Goal: Information Seeking & Learning: Learn about a topic

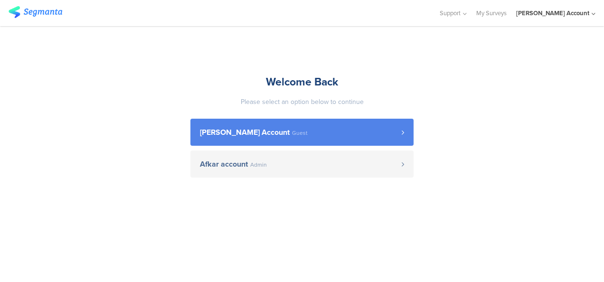
click at [263, 132] on span "[PERSON_NAME] Account" at bounding box center [245, 133] width 90 height 8
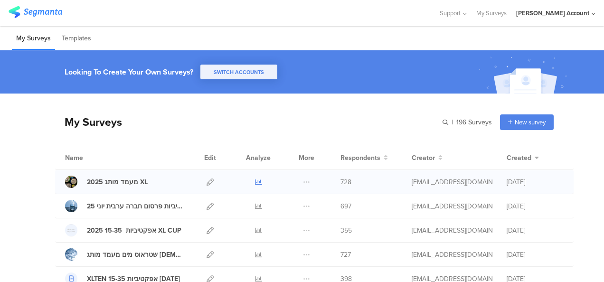
click at [255, 179] on icon at bounding box center [258, 182] width 7 height 7
click at [255, 181] on icon at bounding box center [258, 182] width 7 height 7
click at [255, 204] on icon at bounding box center [258, 206] width 7 height 7
click at [255, 181] on icon at bounding box center [258, 182] width 7 height 7
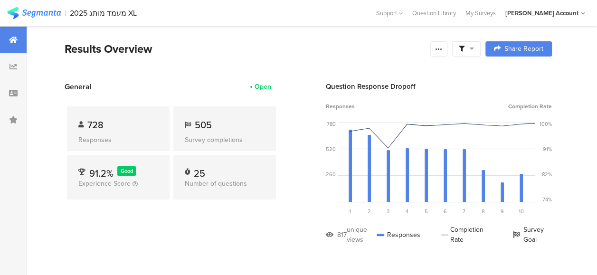
click at [474, 48] on span at bounding box center [466, 49] width 15 height 9
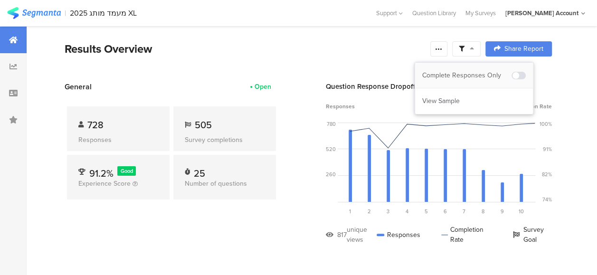
click at [471, 74] on div "Complete Responses Only" at bounding box center [466, 76] width 89 height 10
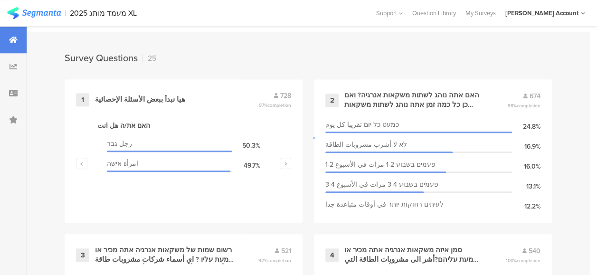
scroll to position [428, 0]
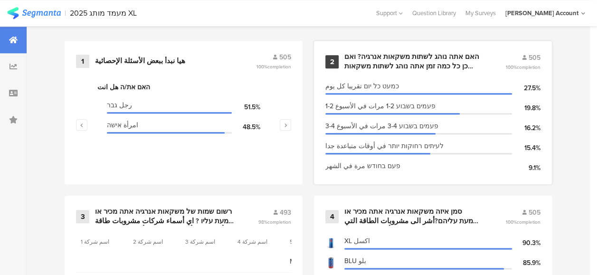
click at [399, 71] on div "האם אתה נוהג לשתות משקאות אנרגיה? ואם כן כל כמה זמן אתה נוהג לשתות משקאות אנרגי…" at bounding box center [414, 61] width 138 height 19
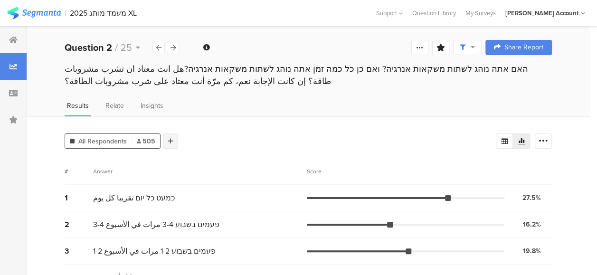
click at [170, 135] on div at bounding box center [170, 141] width 15 height 15
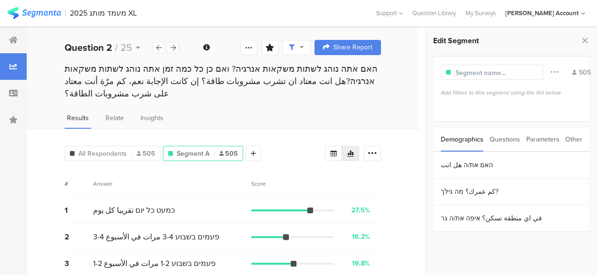
click at [547, 138] on div "Parameters" at bounding box center [542, 139] width 33 height 24
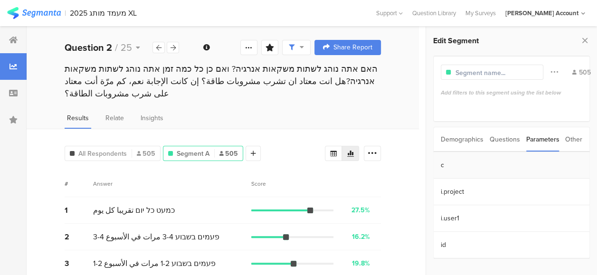
click at [475, 161] on section "c" at bounding box center [512, 165] width 156 height 27
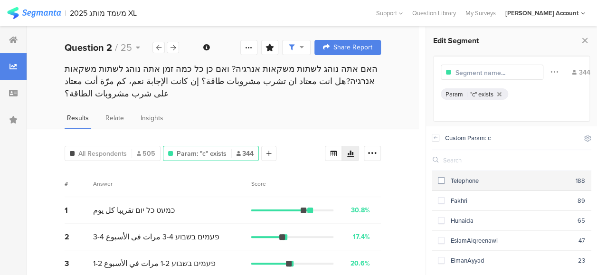
click at [443, 181] on span at bounding box center [441, 180] width 7 height 7
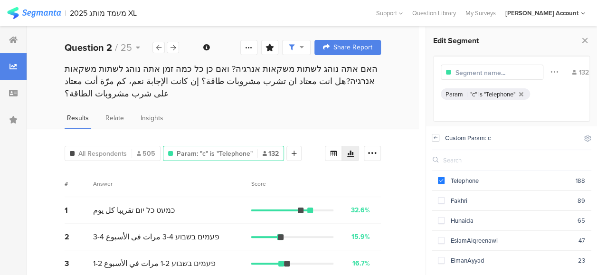
click at [435, 138] on icon at bounding box center [435, 137] width 3 height 2
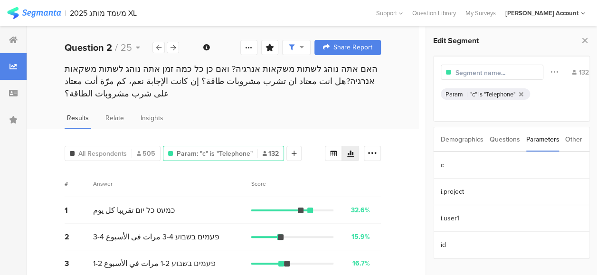
click at [576, 137] on div "Other" at bounding box center [573, 139] width 17 height 24
click at [460, 162] on section "Time Range" at bounding box center [512, 165] width 156 height 27
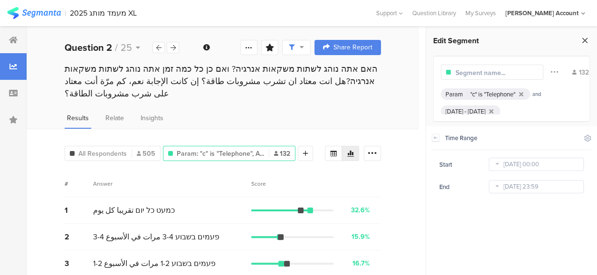
click at [587, 36] on icon at bounding box center [585, 40] width 10 height 13
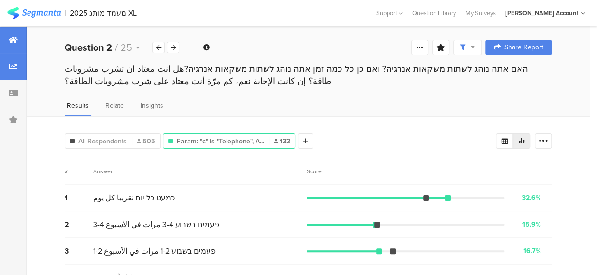
click at [13, 38] on icon at bounding box center [13, 40] width 9 height 8
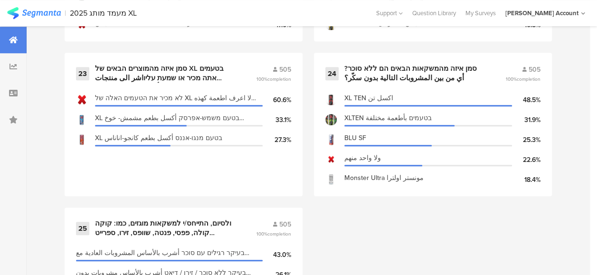
scroll to position [2029, 0]
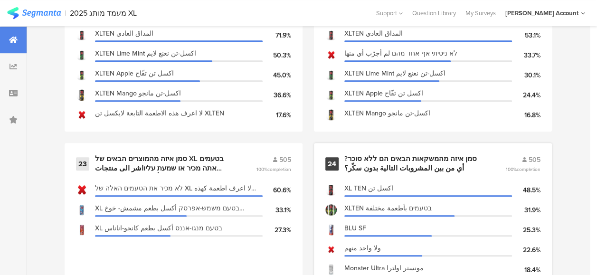
click at [374, 168] on div "סמן איזה מהמשקאות הבאים הם ללא סוכר?أي من بين المشروبات التالية بدون سكّر؟" at bounding box center [414, 163] width 138 height 19
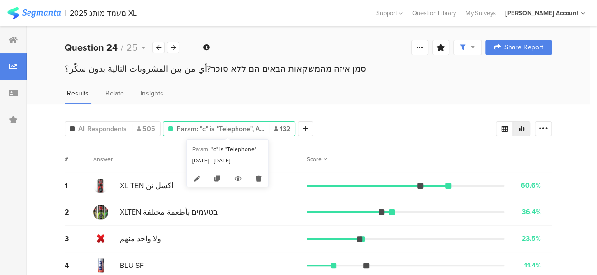
click at [235, 125] on span "Param: "c" is "Telephone", A..." at bounding box center [220, 129] width 87 height 10
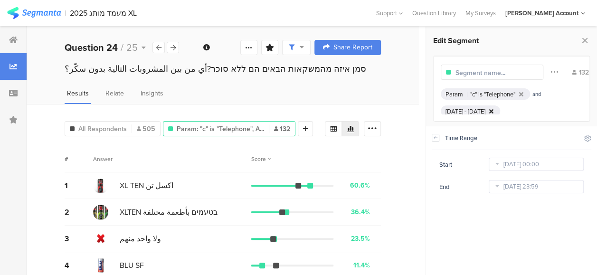
click at [494, 109] on icon at bounding box center [491, 111] width 4 height 6
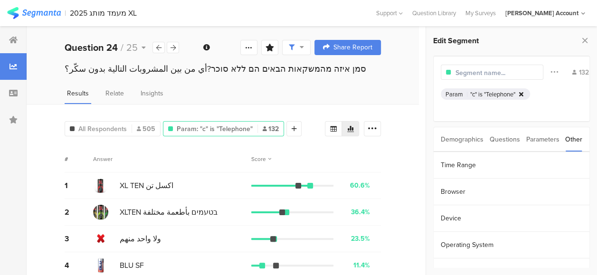
click at [524, 93] on icon at bounding box center [521, 94] width 4 height 6
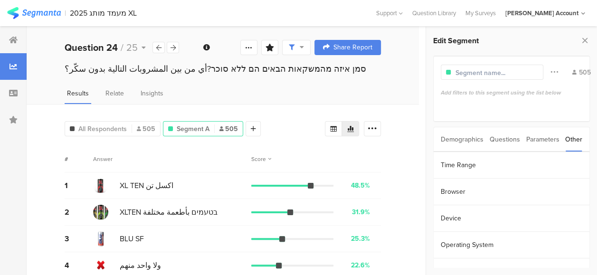
click at [542, 139] on div "Parameters" at bounding box center [542, 139] width 33 height 24
click at [443, 165] on section "c" at bounding box center [512, 165] width 156 height 27
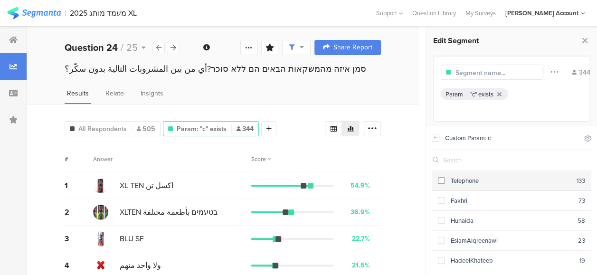
click at [442, 179] on span at bounding box center [441, 180] width 7 height 7
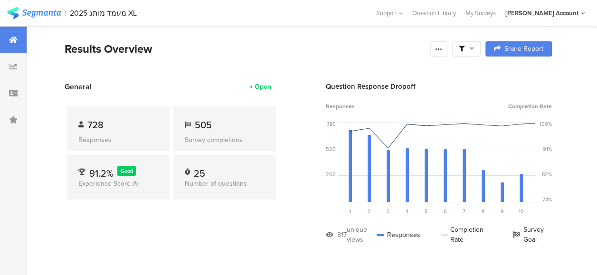
click at [474, 49] on span at bounding box center [466, 49] width 15 height 9
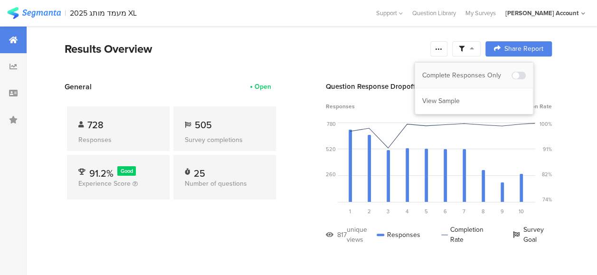
click at [482, 67] on div "Complete Responses Only" at bounding box center [474, 76] width 118 height 26
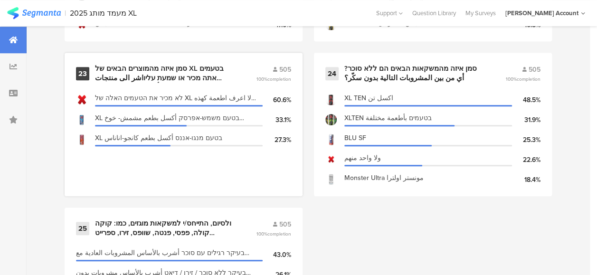
scroll to position [2077, 0]
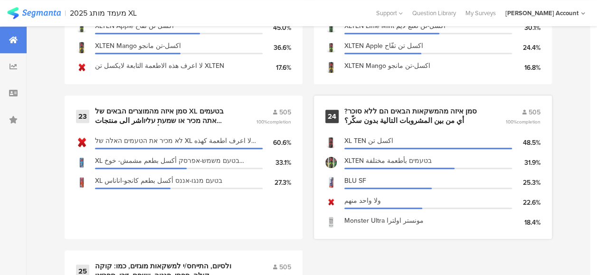
click at [382, 118] on div "סמן איזה מהמשקאות הבאים הם ללא סוכר?أي من بين المشروبات التالية بدون سكّر؟" at bounding box center [414, 116] width 138 height 19
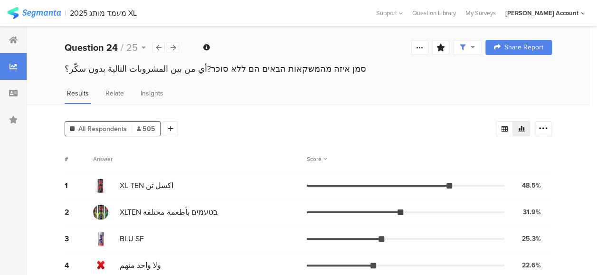
drag, startPoint x: 172, startPoint y: 127, endPoint x: 188, endPoint y: 127, distance: 15.7
click at [177, 127] on div "All Respondents 505 Add Segment" at bounding box center [280, 126] width 431 height 19
click at [171, 130] on icon at bounding box center [170, 128] width 5 height 7
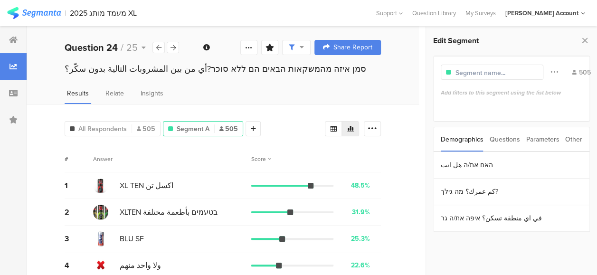
click at [538, 138] on div "Parameters" at bounding box center [542, 139] width 33 height 24
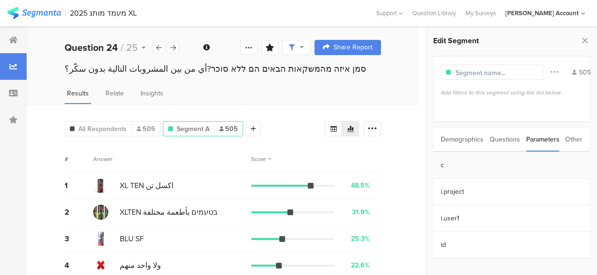
click at [459, 165] on section "c" at bounding box center [512, 165] width 156 height 27
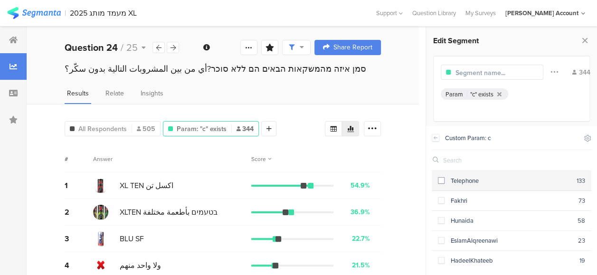
click at [450, 178] on div "Telephone" at bounding box center [511, 180] width 132 height 9
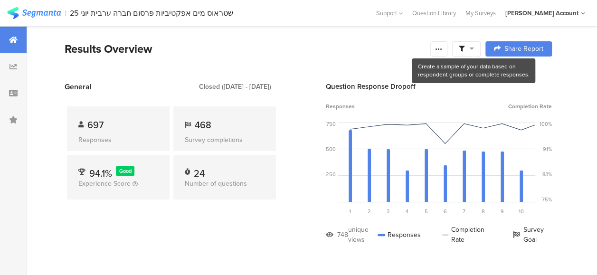
click at [474, 47] on icon at bounding box center [472, 48] width 4 height 7
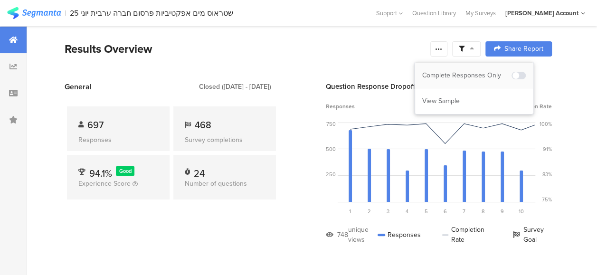
click at [473, 72] on div "Complete Responses Only" at bounding box center [466, 76] width 89 height 10
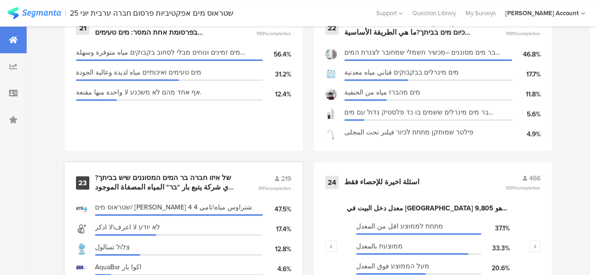
scroll to position [1996, 0]
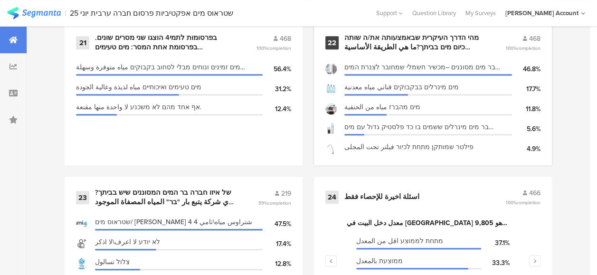
click at [378, 50] on div "מהי הדרך העיקרית שבאמצעותה את/ה שותה כיום מים בביתך?ما هي الطريقة الأساسية بواس…" at bounding box center [414, 42] width 138 height 19
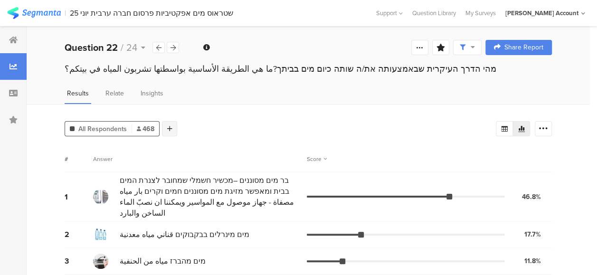
click at [165, 128] on div at bounding box center [169, 128] width 15 height 15
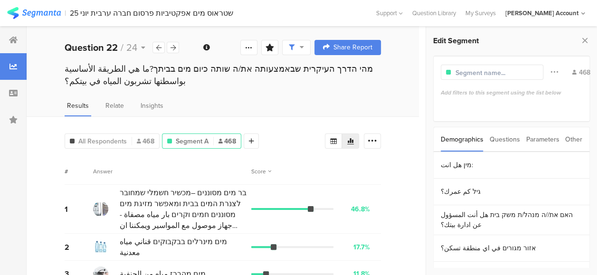
click at [536, 139] on div "Parameters" at bounding box center [542, 139] width 33 height 24
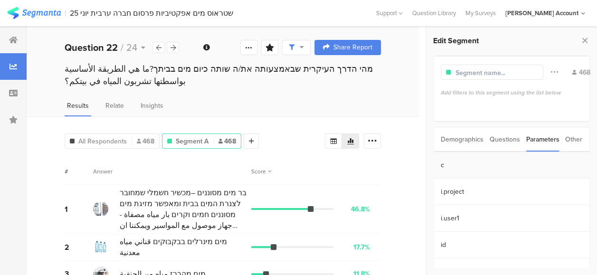
click at [446, 166] on section "c" at bounding box center [512, 165] width 156 height 27
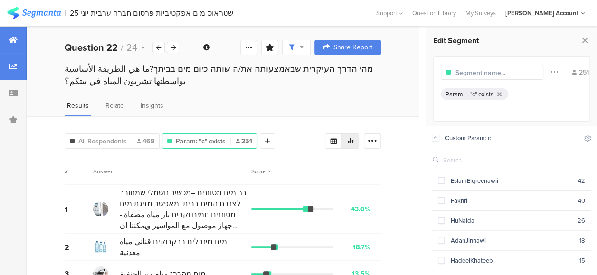
click at [16, 42] on icon at bounding box center [13, 40] width 9 height 8
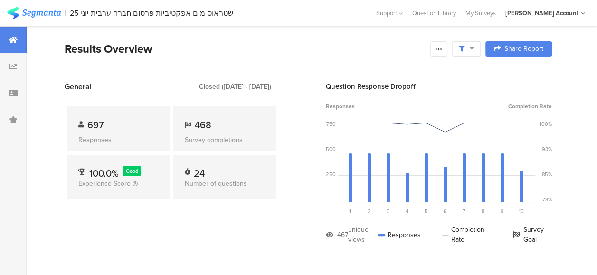
click at [474, 52] on span at bounding box center [466, 49] width 15 height 9
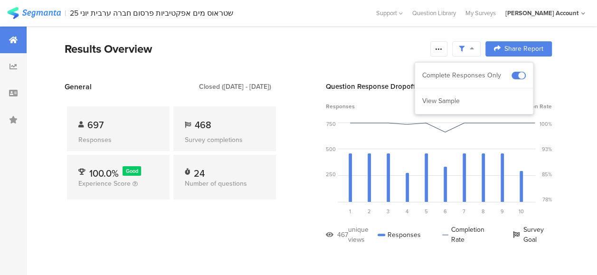
click at [248, 214] on div "697 Responses 468 Survey completions 100.0% Good Experience Score 24 Number of …" at bounding box center [172, 154] width 214 height 125
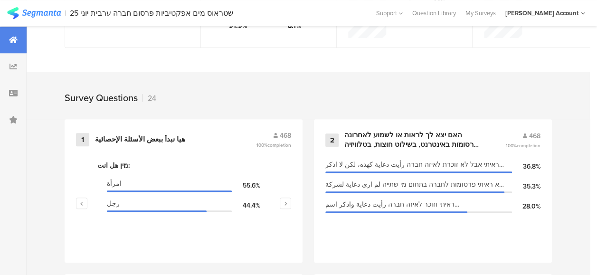
scroll to position [380, 0]
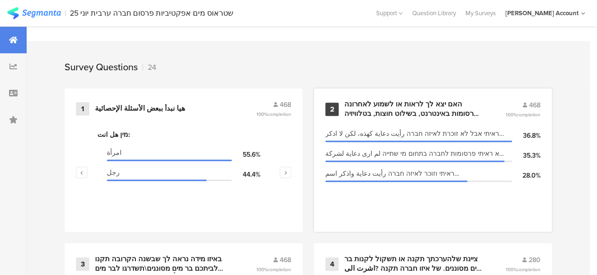
click at [369, 114] on div "האם יצא לך לראות או לשמוע לאחרונה פרסומות באינטרנט, בשילוט חוצות, בטלוויזיה או …" at bounding box center [414, 109] width 138 height 19
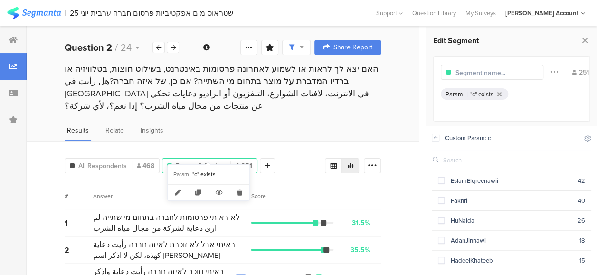
click at [215, 161] on span "Param: "c" exists" at bounding box center [201, 166] width 50 height 10
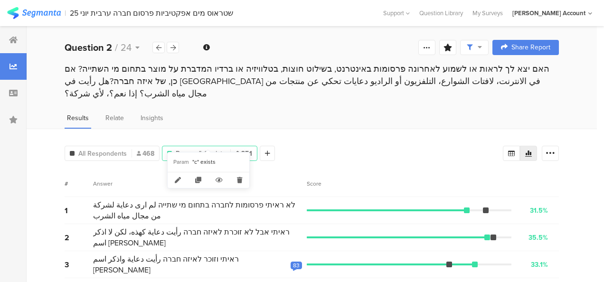
click at [211, 149] on span "Param: "c" exists" at bounding box center [201, 154] width 50 height 10
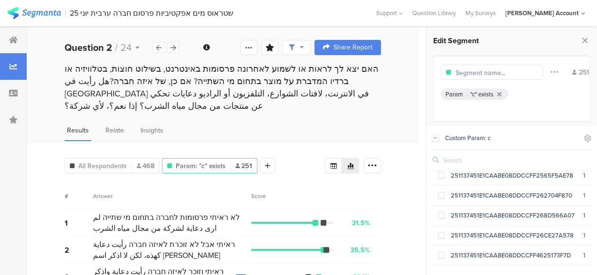
scroll to position [836, 0]
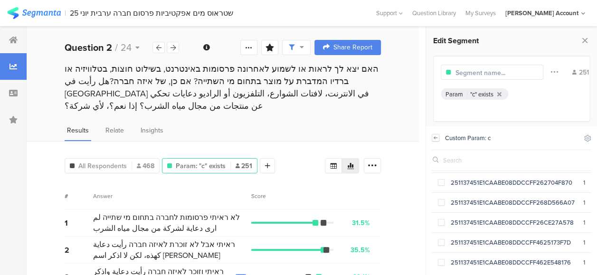
click at [437, 137] on icon at bounding box center [435, 138] width 7 height 8
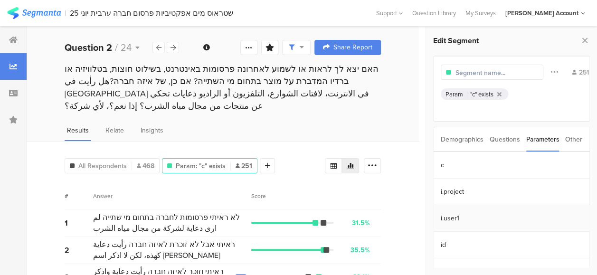
click at [452, 216] on section "i.user1" at bounding box center [512, 218] width 156 height 27
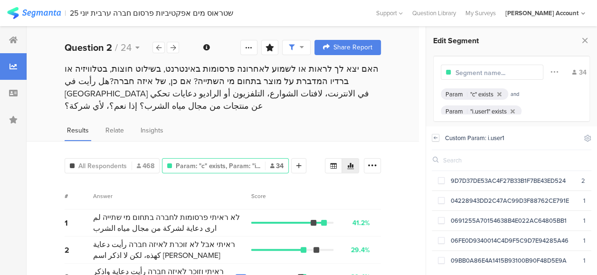
click at [437, 136] on icon at bounding box center [435, 138] width 7 height 8
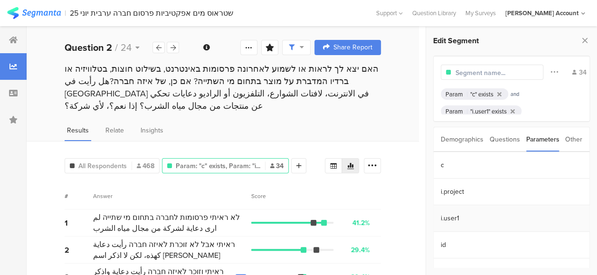
click at [450, 218] on section "i.user1" at bounding box center [512, 218] width 156 height 27
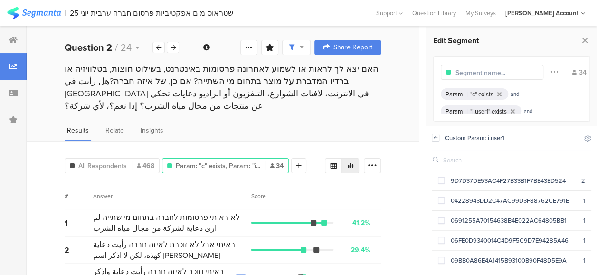
click at [436, 138] on icon at bounding box center [435, 137] width 3 height 2
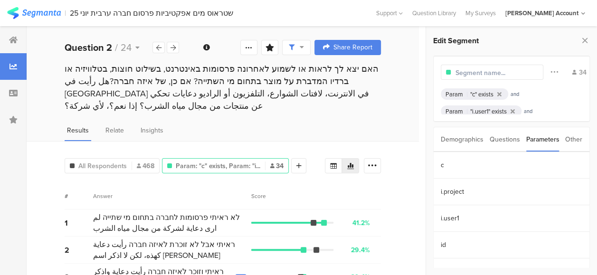
click at [190, 171] on div "All Respondents 468 Param: "c" exists, Param: "i... 34 Add Segment Segment mark…" at bounding box center [223, 219] width 393 height 157
drag, startPoint x: 9, startPoint y: 41, endPoint x: 69, endPoint y: 14, distance: 65.7
click at [9, 41] on icon at bounding box center [13, 40] width 9 height 8
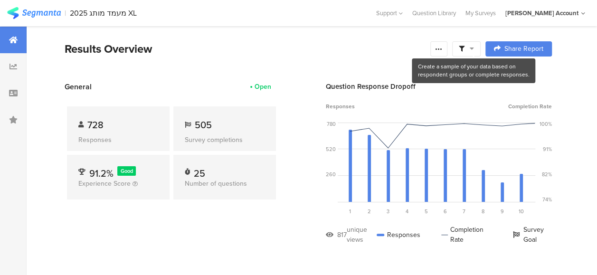
click at [474, 47] on icon at bounding box center [472, 48] width 4 height 7
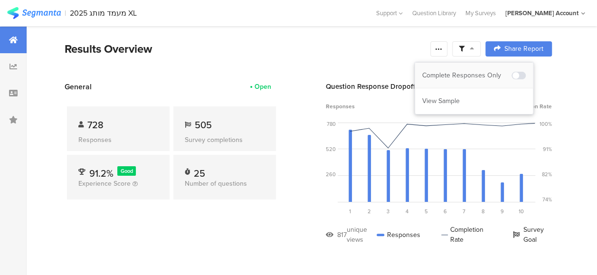
click at [481, 72] on div "Complete Responses Only" at bounding box center [466, 76] width 89 height 10
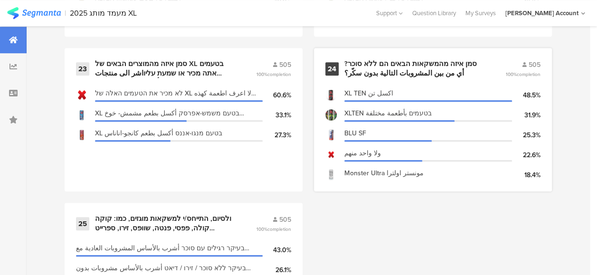
scroll to position [2076, 0]
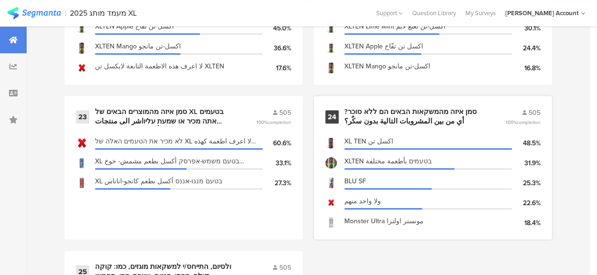
click at [383, 115] on div "סמן איזה מהמשקאות הבאים הם ללא סוכר?أي من بين المشروبات التالية بدون سكّر؟" at bounding box center [414, 116] width 138 height 19
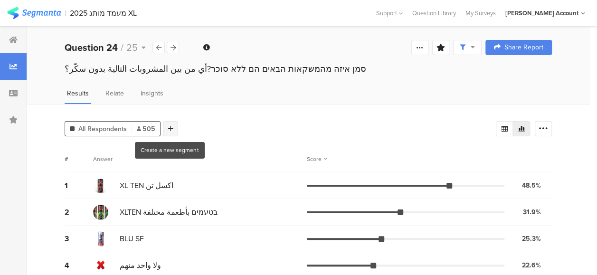
click at [172, 128] on icon at bounding box center [170, 128] width 5 height 7
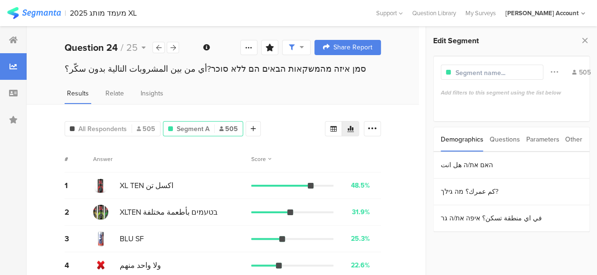
click at [544, 139] on div "Parameters" at bounding box center [542, 139] width 33 height 24
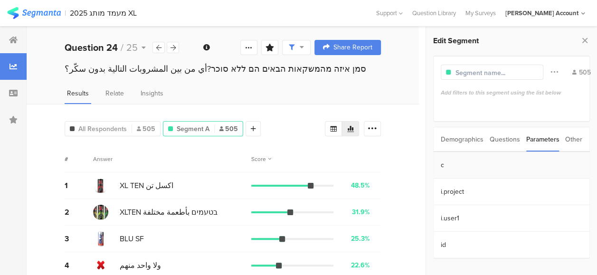
click at [455, 161] on section "c" at bounding box center [512, 165] width 156 height 27
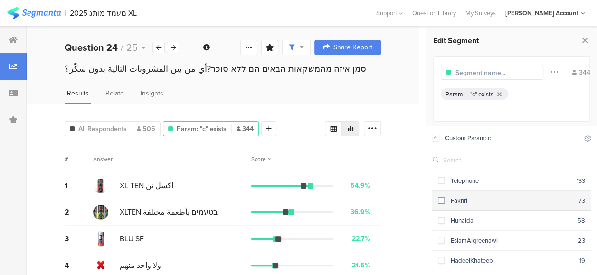
click at [443, 197] on span at bounding box center [441, 200] width 7 height 7
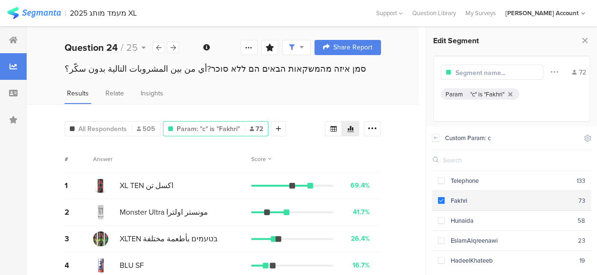
click at [442, 199] on span at bounding box center [441, 200] width 7 height 7
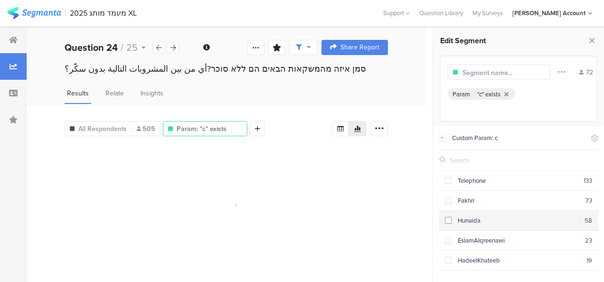
click at [450, 218] on span at bounding box center [448, 220] width 7 height 7
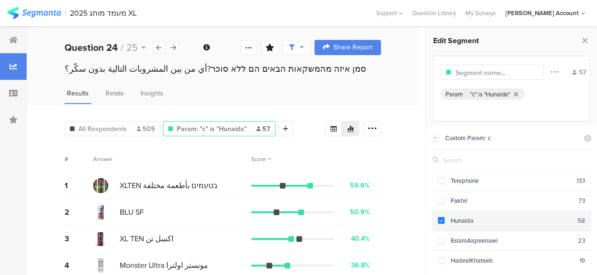
click at [440, 220] on span at bounding box center [441, 220] width 7 height 7
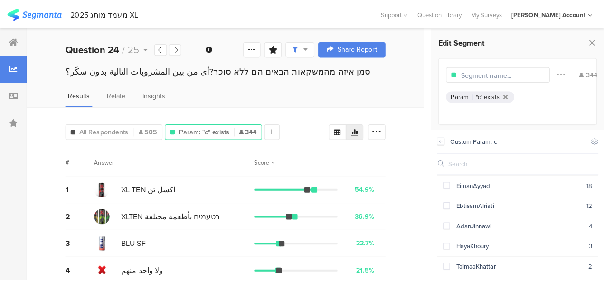
scroll to position [90, 0]
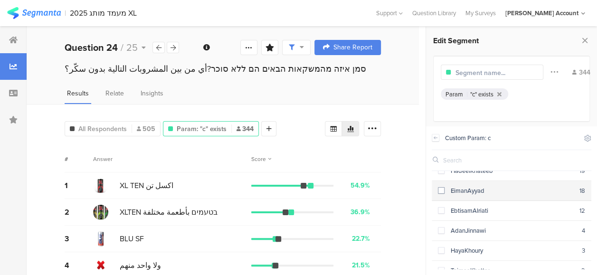
click at [441, 187] on span at bounding box center [441, 190] width 7 height 7
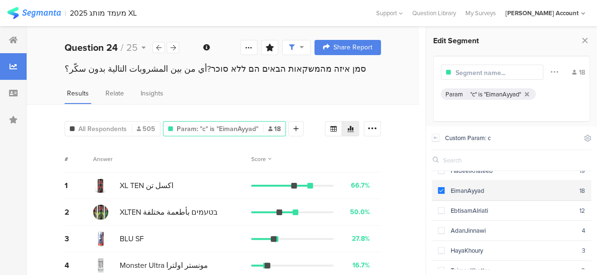
click at [442, 188] on span at bounding box center [441, 190] width 7 height 7
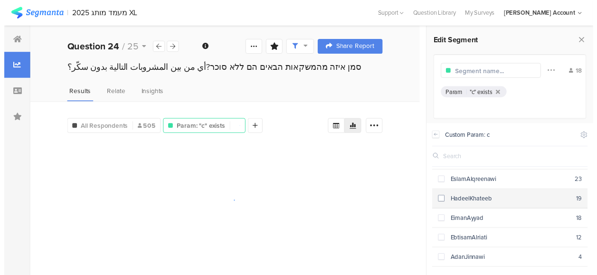
scroll to position [42, 0]
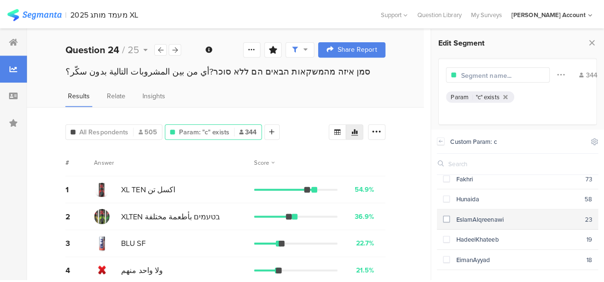
scroll to position [48, 0]
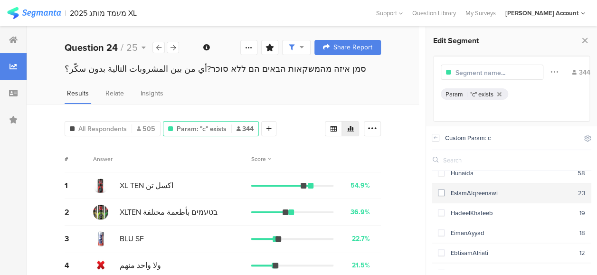
click at [443, 191] on span at bounding box center [441, 193] width 7 height 7
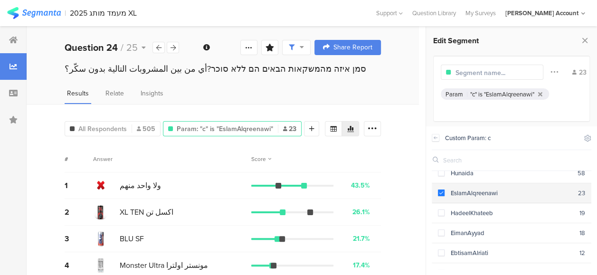
click at [442, 190] on span at bounding box center [441, 193] width 7 height 7
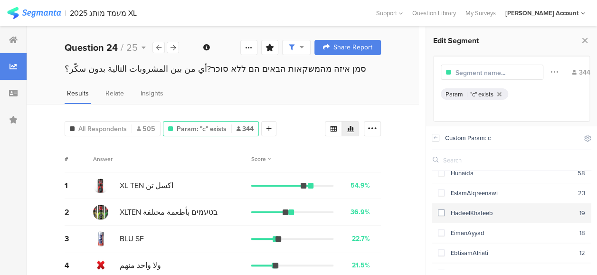
click at [443, 211] on span at bounding box center [441, 213] width 7 height 7
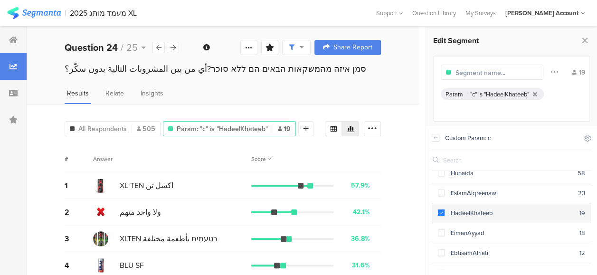
click at [443, 210] on span at bounding box center [441, 213] width 7 height 7
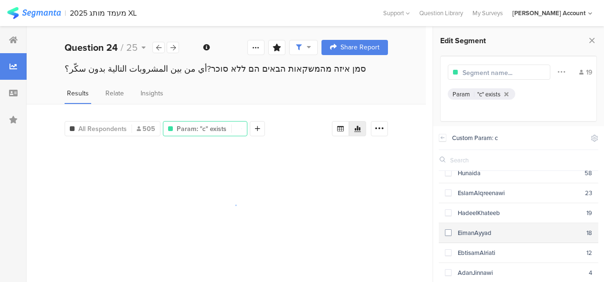
click at [448, 231] on span at bounding box center [448, 233] width 7 height 7
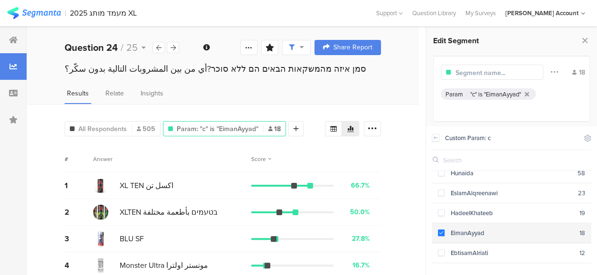
click at [448, 231] on div "EimanAyyad" at bounding box center [512, 233] width 135 height 9
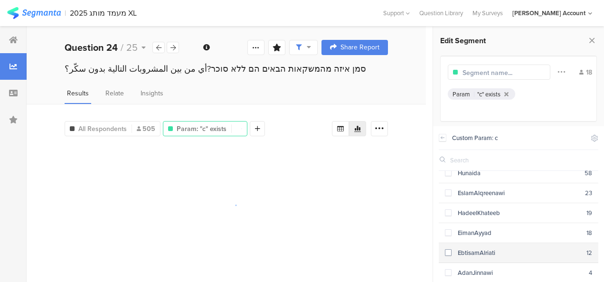
click at [446, 249] on section "EbtisamAlriati 12" at bounding box center [519, 253] width 160 height 20
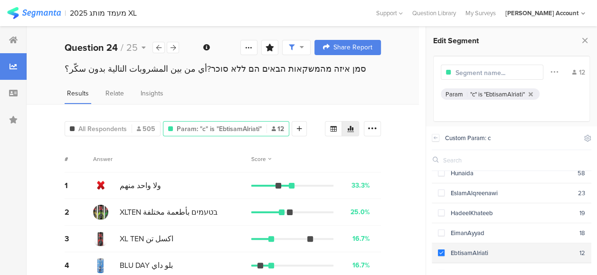
click at [441, 251] on span at bounding box center [441, 252] width 7 height 7
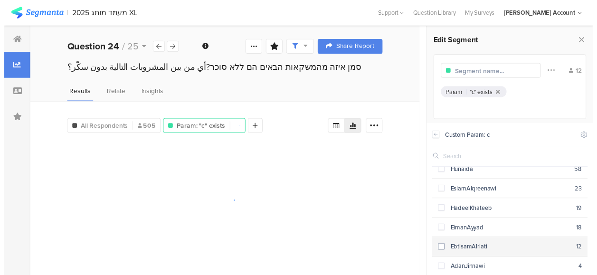
scroll to position [95, 0]
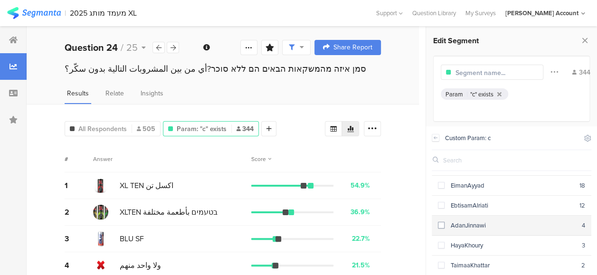
click at [442, 222] on span at bounding box center [441, 225] width 7 height 7
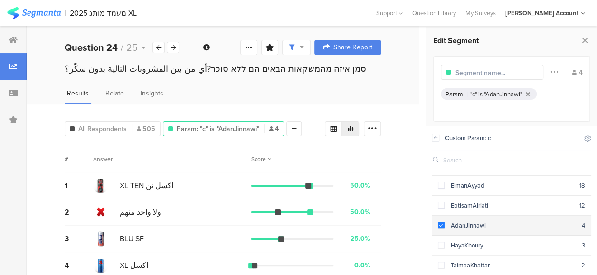
click at [442, 222] on span at bounding box center [441, 225] width 7 height 7
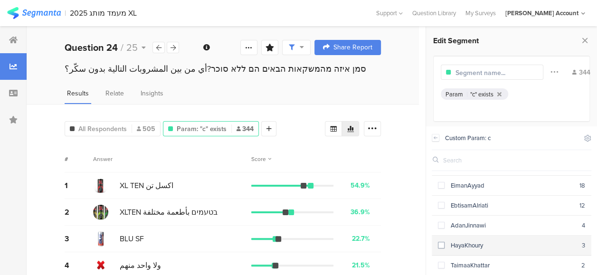
click at [443, 243] on span at bounding box center [441, 245] width 7 height 7
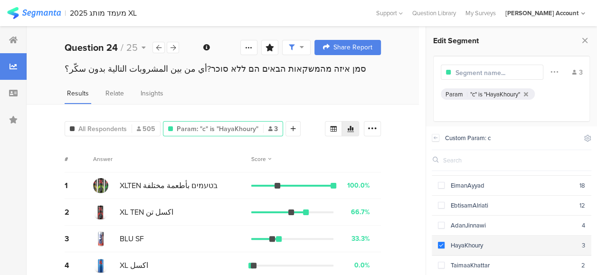
click at [443, 243] on span at bounding box center [441, 245] width 7 height 7
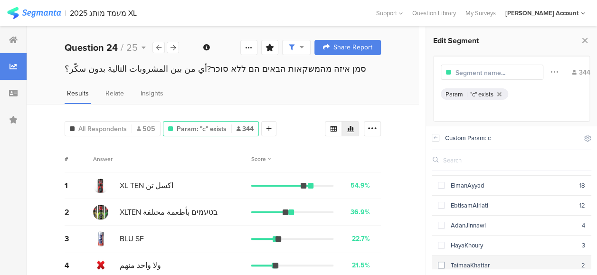
click at [439, 262] on span at bounding box center [441, 265] width 7 height 7
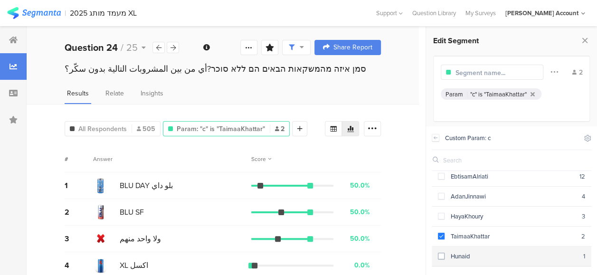
scroll to position [137, 0]
